Goal: Information Seeking & Learning: Check status

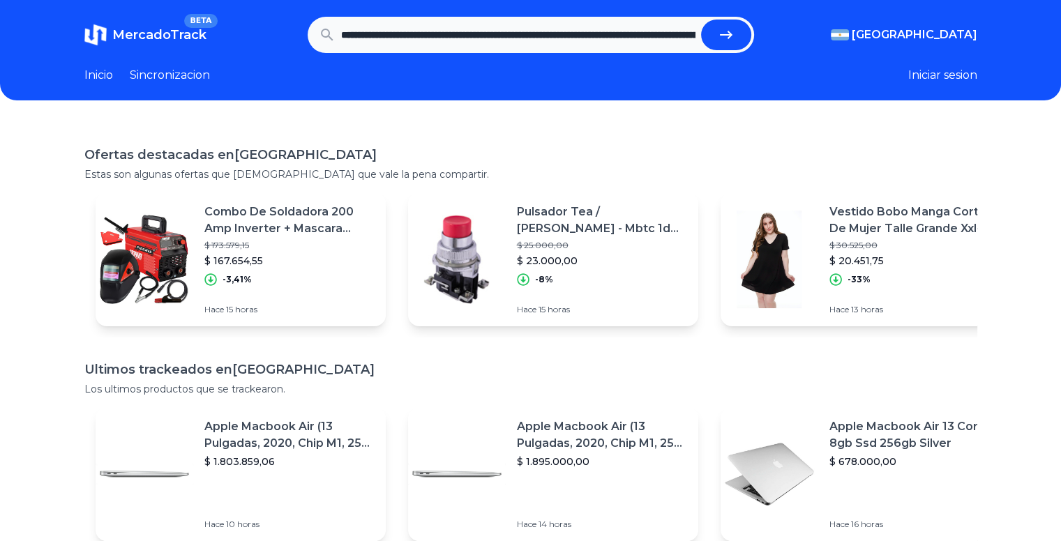
click at [735, 43] on icon "submit" at bounding box center [726, 35] width 17 height 17
type input "**********"
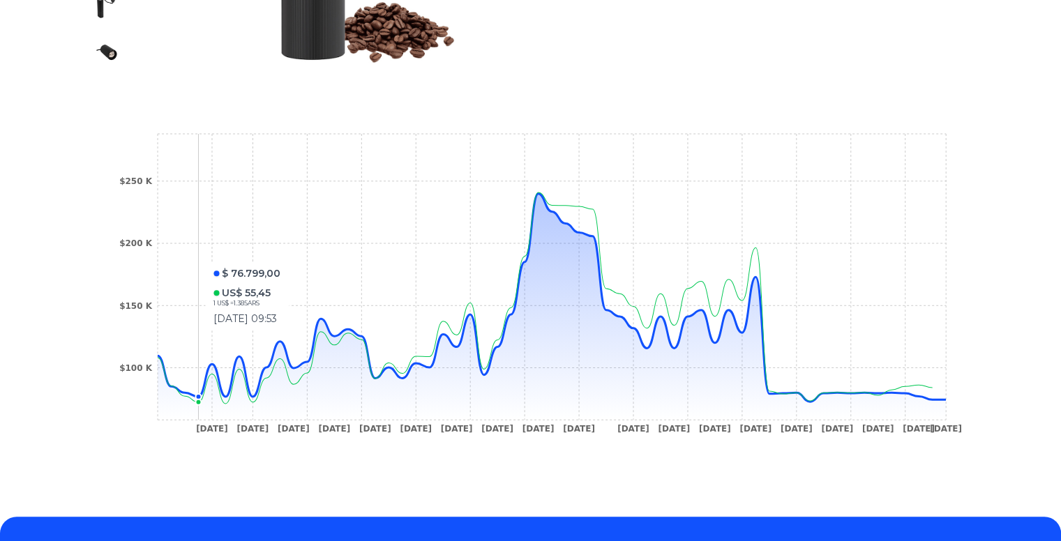
scroll to position [419, 0]
